Goal: Task Accomplishment & Management: Use online tool/utility

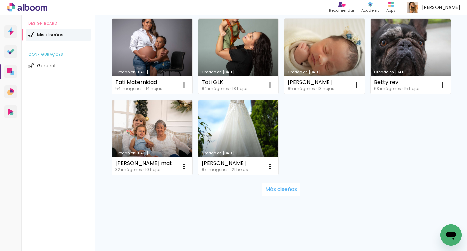
scroll to position [550, 0]
click at [284, 94] on link "Creado en [DATE]" at bounding box center [324, 56] width 80 height 75
click at [0, 0] on neon-animated-pages "Confirmar Cancelar" at bounding box center [0, 0] width 0 height 0
